Goal: Find specific page/section: Find specific page/section

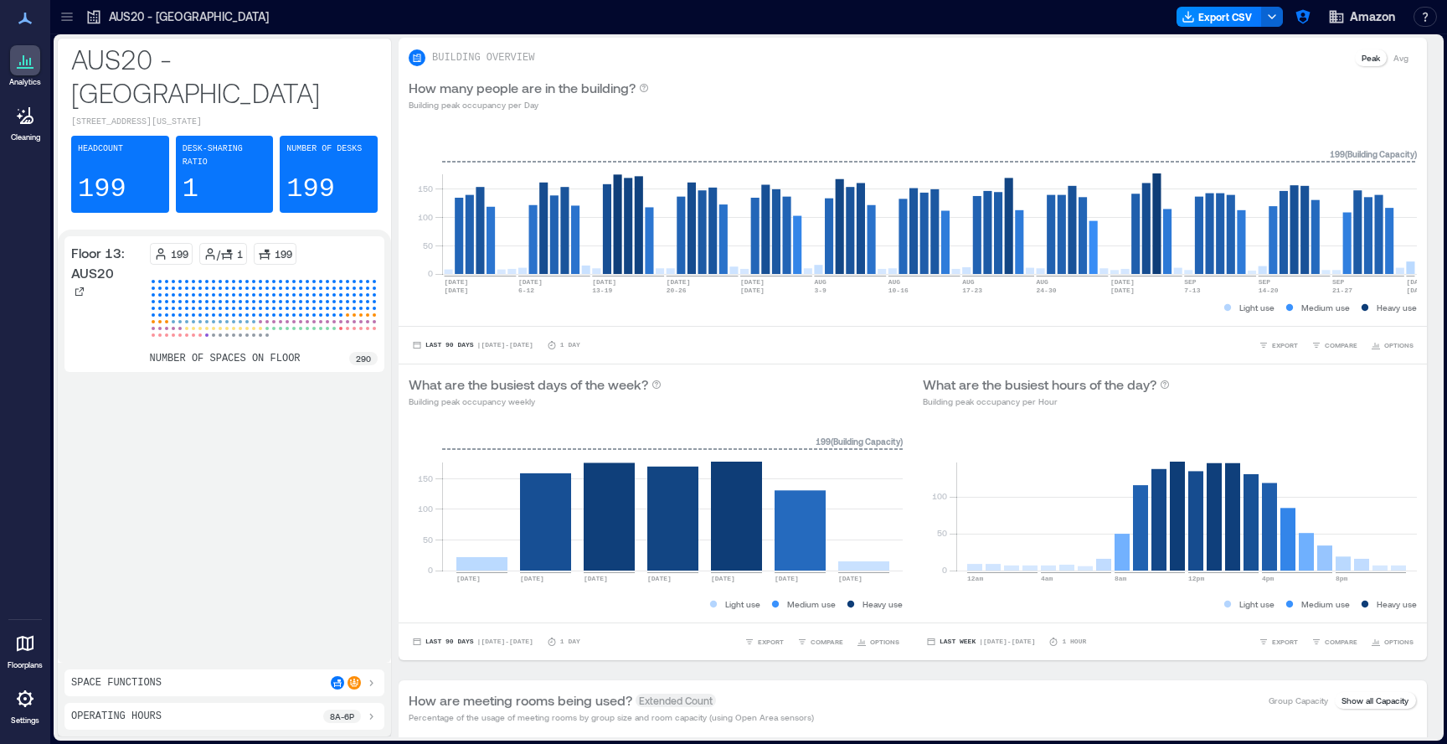
click at [33, 652] on icon at bounding box center [25, 643] width 20 height 20
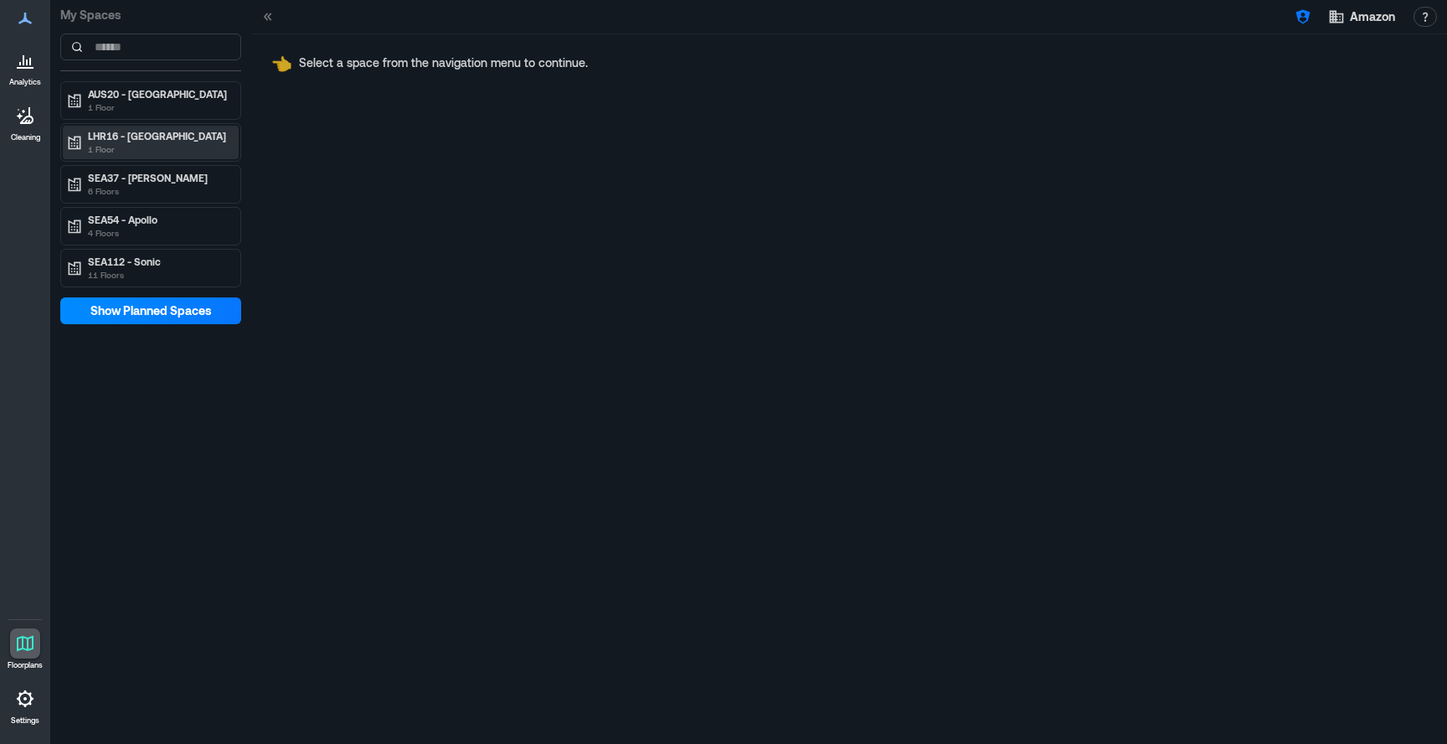
click at [129, 131] on p "LHR16 - [GEOGRAPHIC_DATA]" at bounding box center [158, 135] width 141 height 13
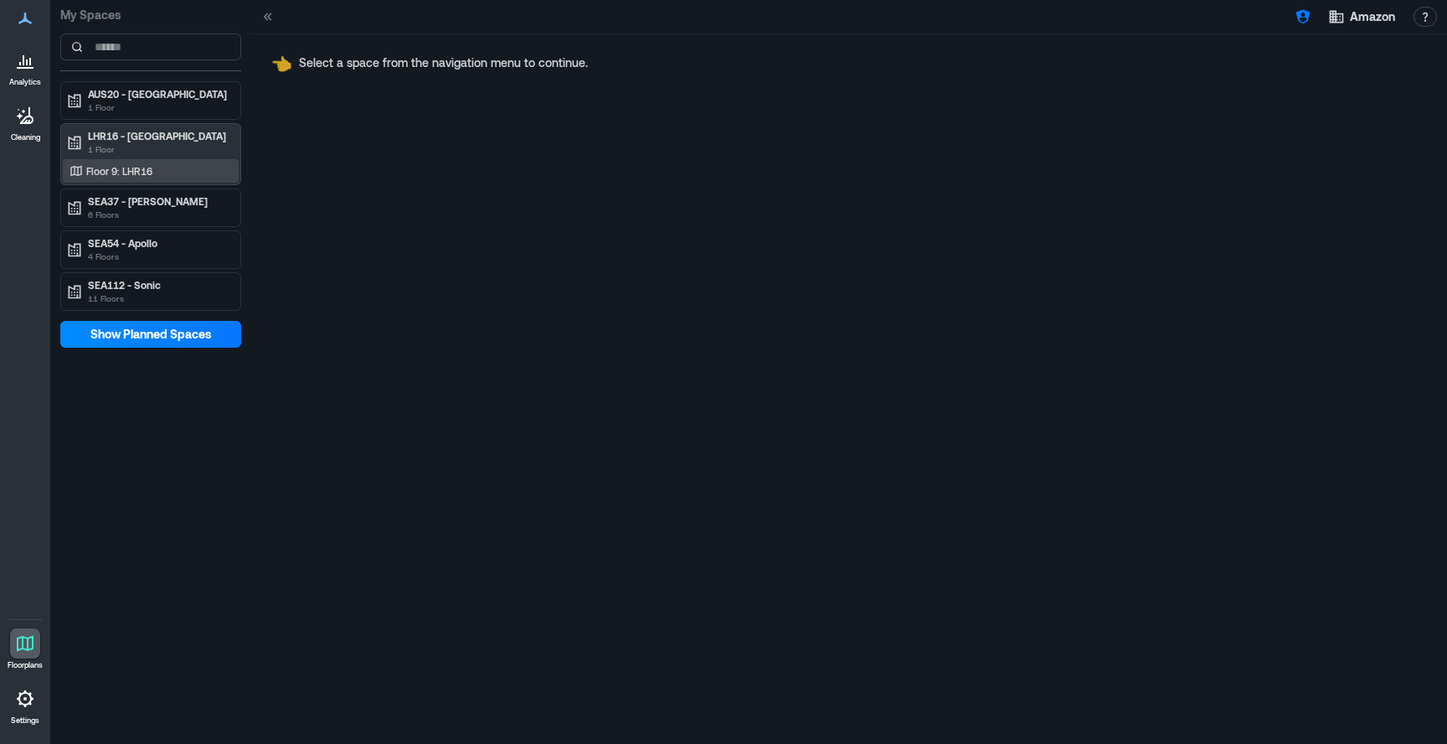
click at [134, 162] on div "Floor 9: LHR16" at bounding box center [151, 170] width 176 height 23
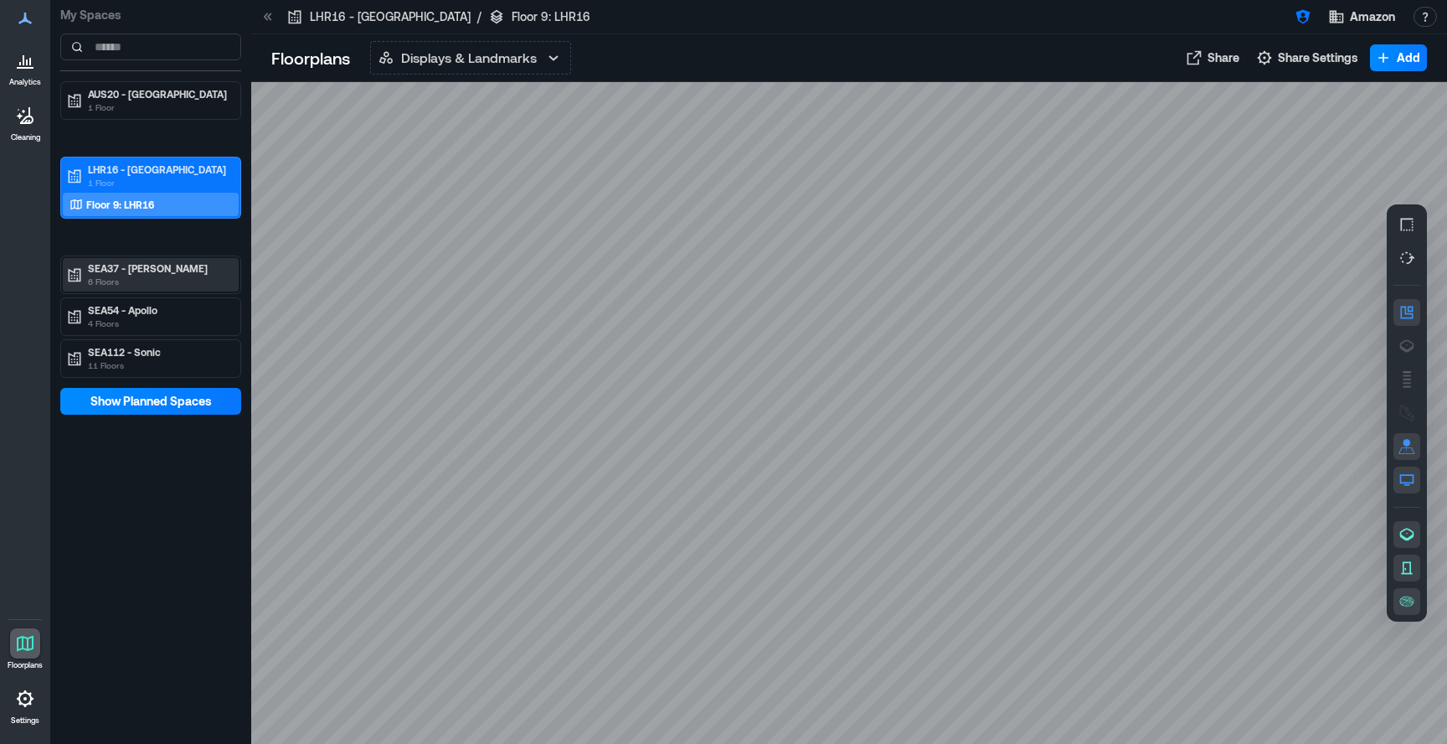
click at [162, 276] on p "6 Floors" at bounding box center [158, 281] width 141 height 13
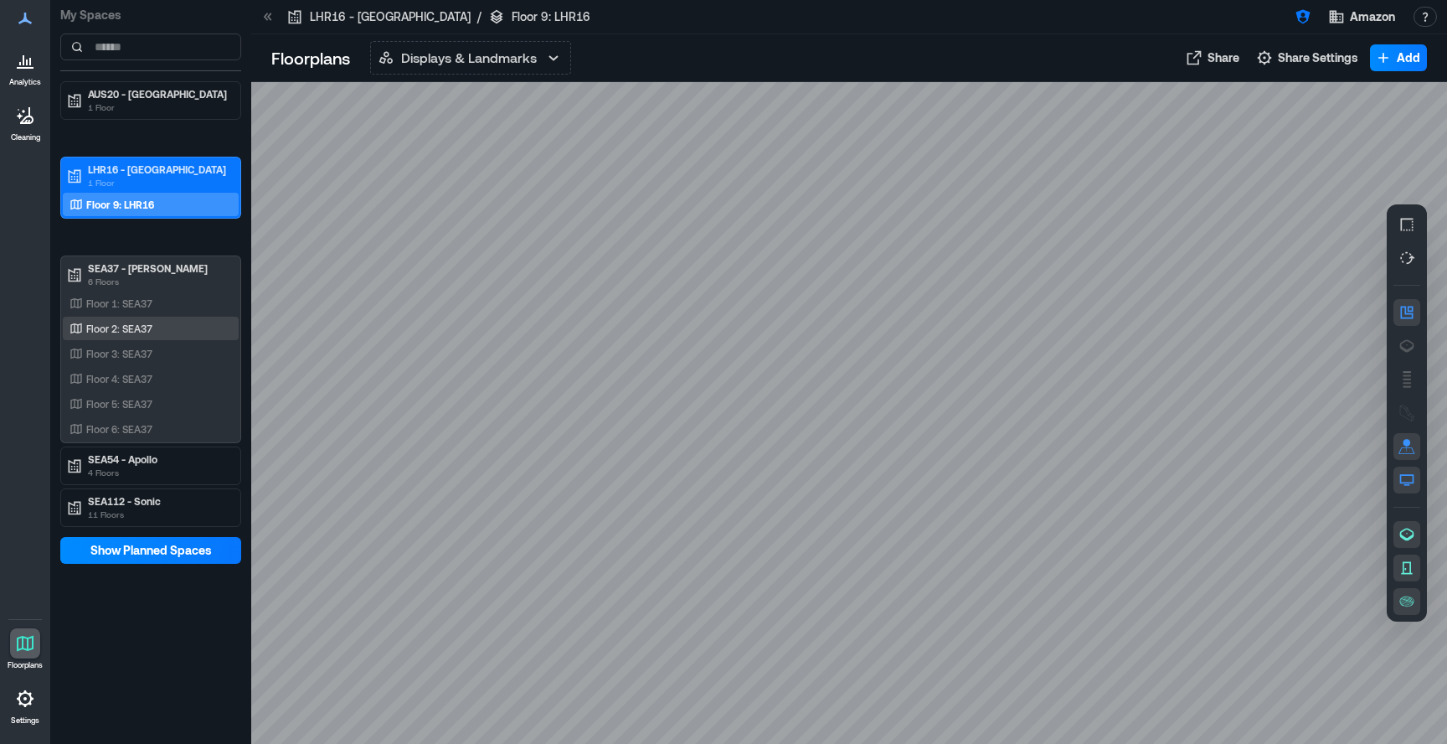
click at [157, 317] on div "Floor 2: SEA37" at bounding box center [151, 328] width 176 height 23
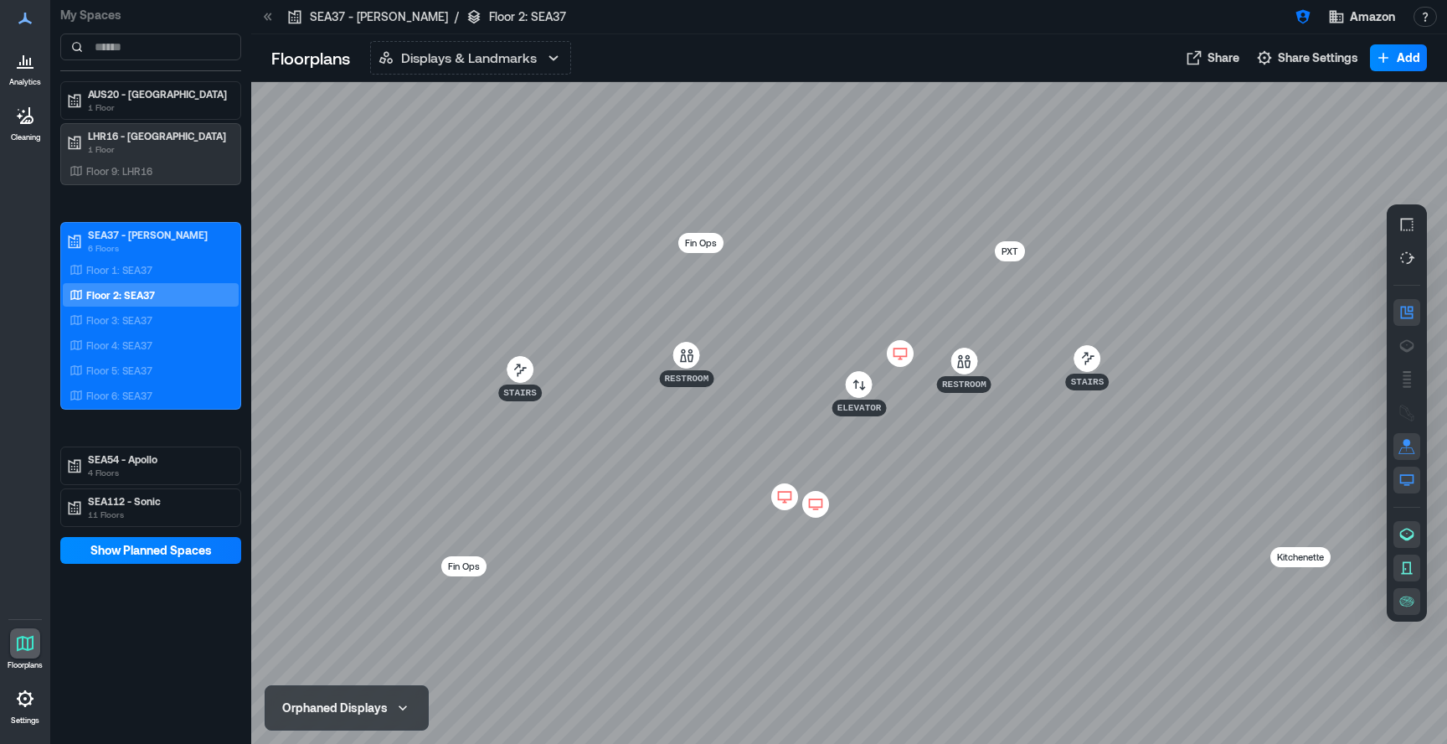
click at [896, 353] on icon at bounding box center [900, 353] width 20 height 17
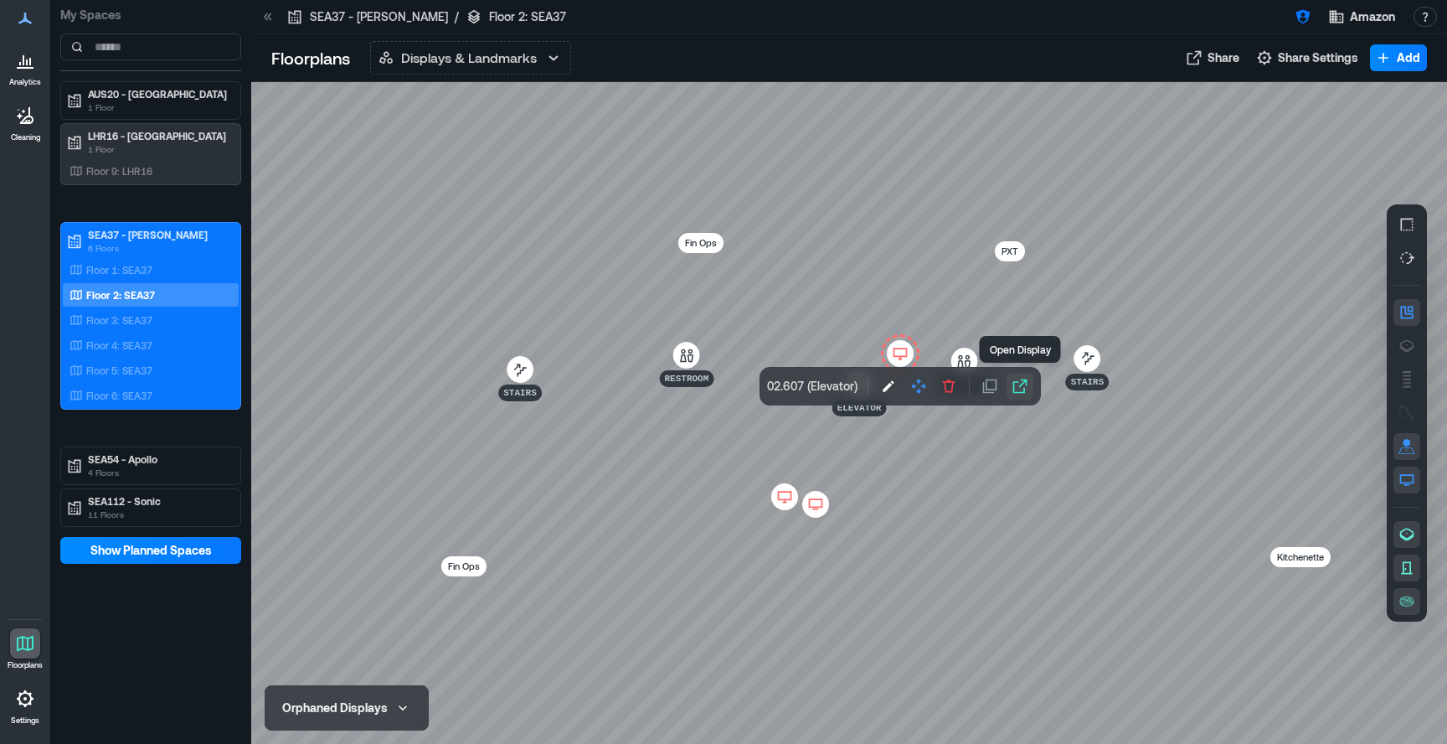
click at [1021, 389] on icon "button" at bounding box center [1020, 386] width 17 height 17
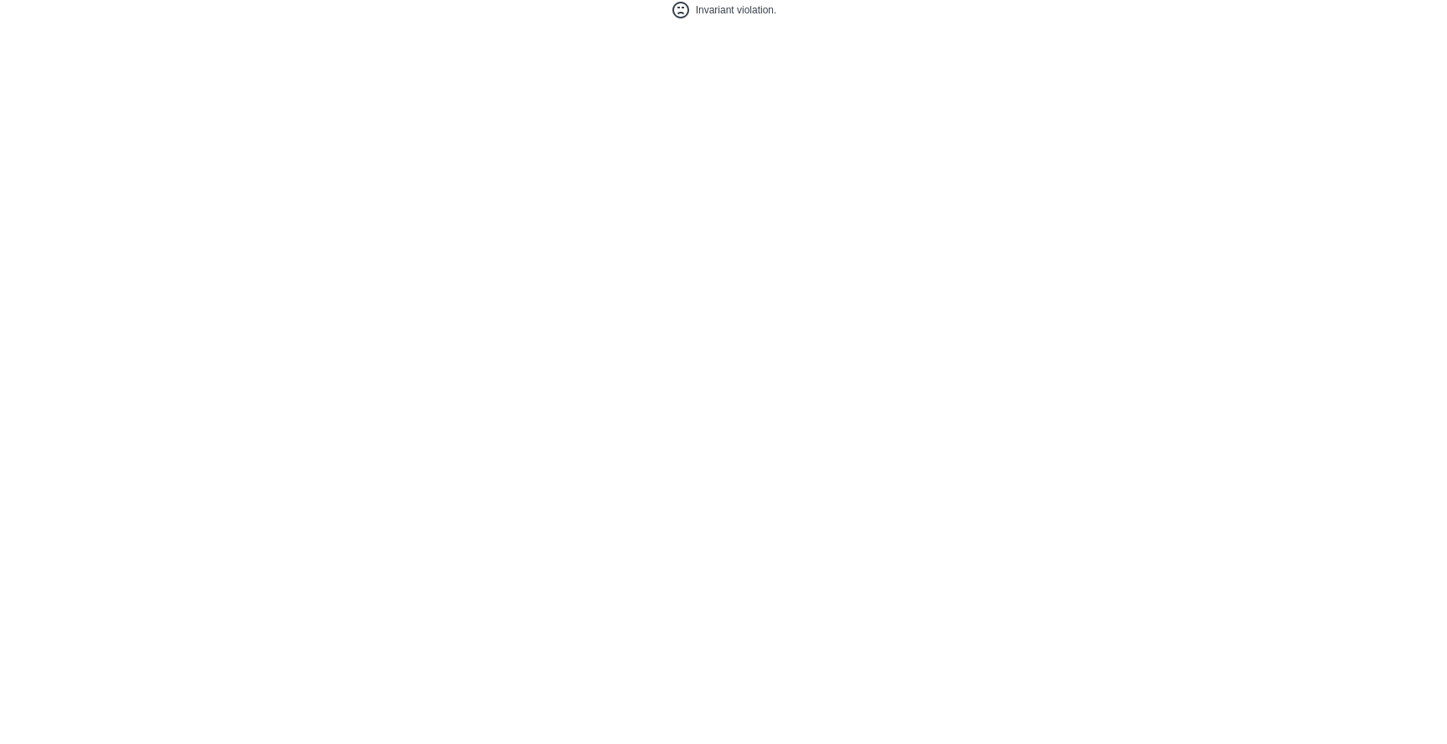
click at [484, 20] on html "Invariant violation." at bounding box center [723, 10] width 1447 height 20
